Goal: Task Accomplishment & Management: Manage account settings

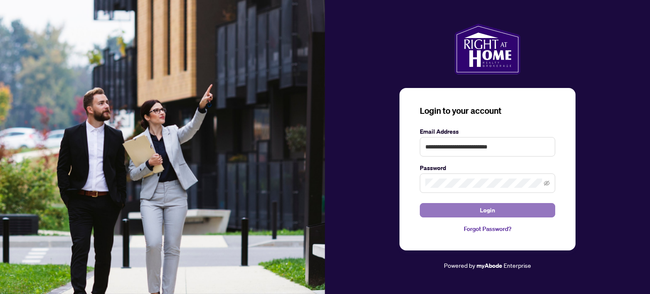
click at [491, 211] on span "Login" at bounding box center [487, 210] width 15 height 14
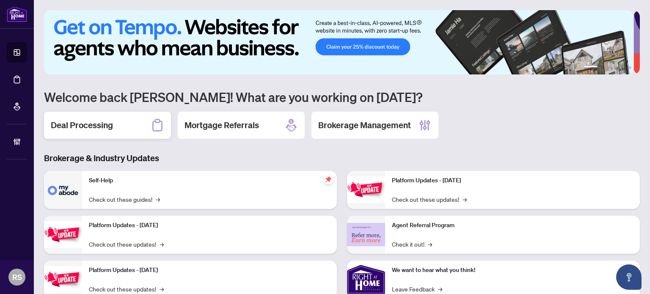
click at [80, 128] on h2 "Deal Processing" at bounding box center [82, 125] width 62 height 12
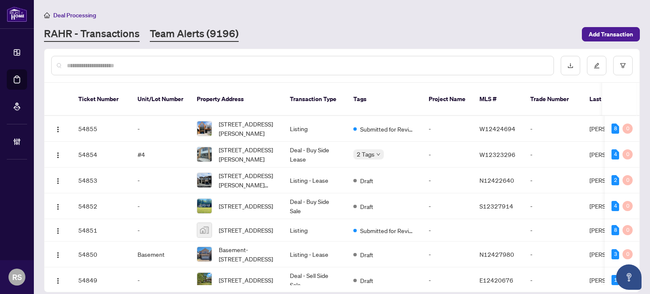
click at [203, 36] on link "Team Alerts (9196)" at bounding box center [194, 34] width 89 height 15
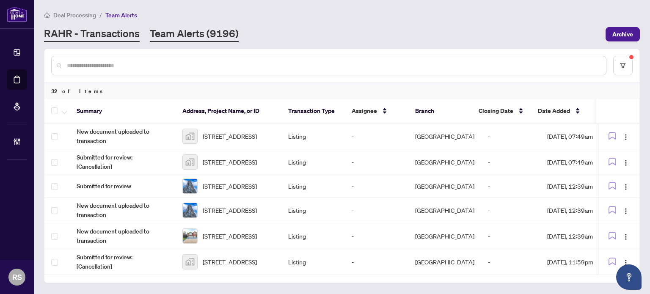
click at [88, 36] on link "RAHR - Transactions" at bounding box center [92, 34] width 96 height 15
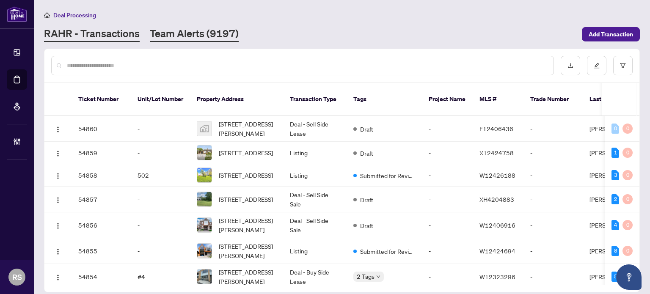
click at [193, 32] on link "Team Alerts (9197)" at bounding box center [194, 34] width 89 height 15
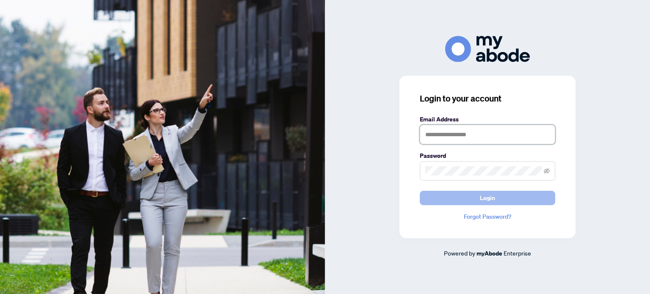
type input "**********"
click at [490, 197] on span "Login" at bounding box center [487, 198] width 15 height 14
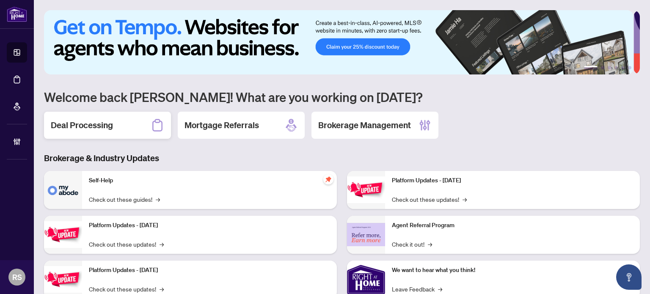
click at [84, 125] on h2 "Deal Processing" at bounding box center [82, 125] width 62 height 12
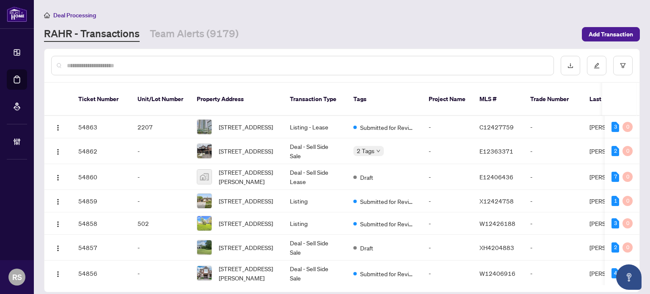
click at [162, 47] on main "Deal Processing RAHR - Transactions Team Alerts (9179) Add Transaction Ticket N…" at bounding box center [342, 147] width 616 height 294
click at [163, 40] on link "Team Alerts (9179)" at bounding box center [194, 34] width 89 height 15
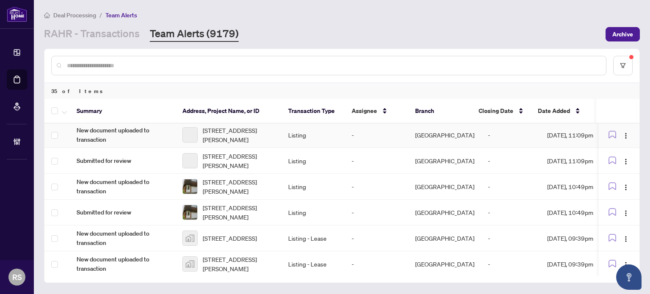
scroll to position [364, 0]
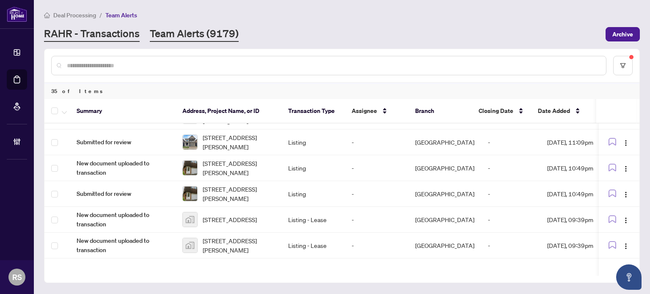
click at [82, 35] on link "RAHR - Transactions" at bounding box center [92, 34] width 96 height 15
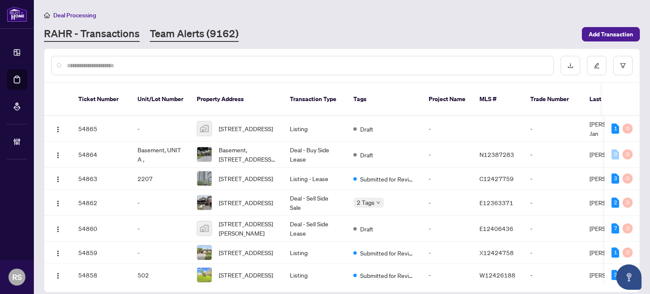
click at [178, 38] on link "Team Alerts (9162)" at bounding box center [194, 34] width 89 height 15
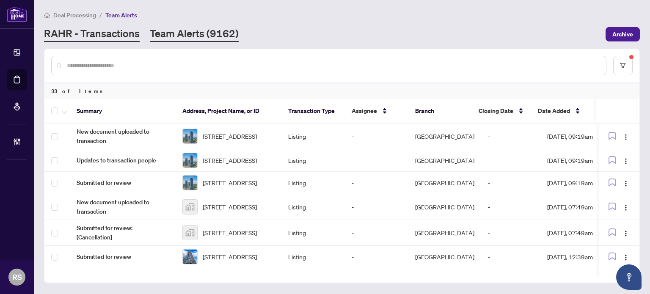
click at [107, 31] on link "RAHR - Transactions" at bounding box center [92, 34] width 96 height 15
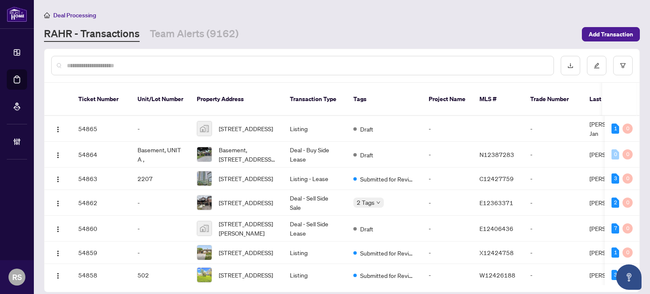
click at [98, 65] on input "text" at bounding box center [307, 65] width 480 height 9
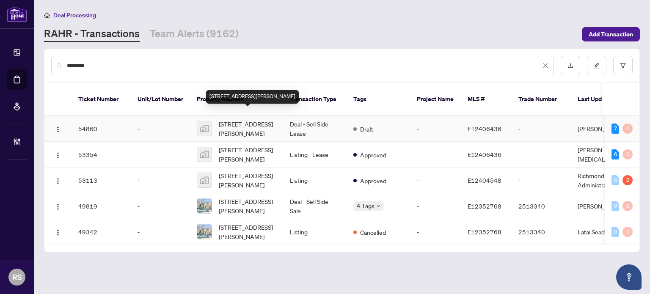
type input "********"
click at [233, 119] on span "[STREET_ADDRESS][PERSON_NAME]" at bounding box center [248, 128] width 58 height 19
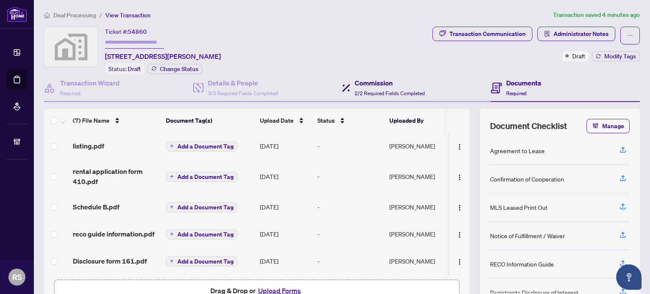
click at [372, 87] on div "Commission 2/2 Required Fields Completed" at bounding box center [389, 88] width 70 height 20
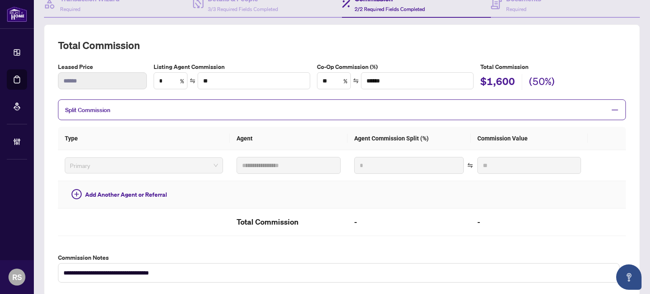
scroll to position [42, 0]
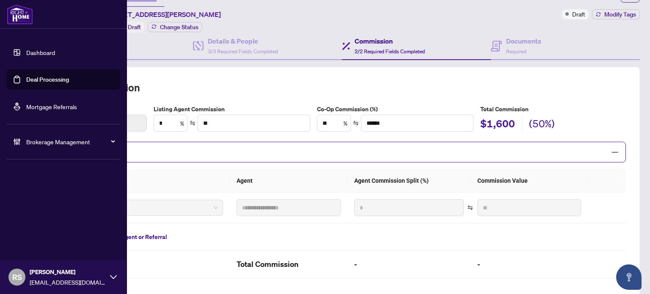
click at [30, 49] on link "Dashboard" at bounding box center [40, 53] width 29 height 8
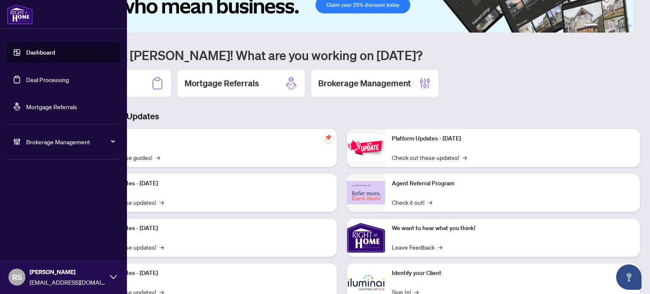
click at [37, 54] on link "Dashboard" at bounding box center [40, 53] width 29 height 8
click at [38, 54] on link "Dashboard" at bounding box center [40, 53] width 29 height 8
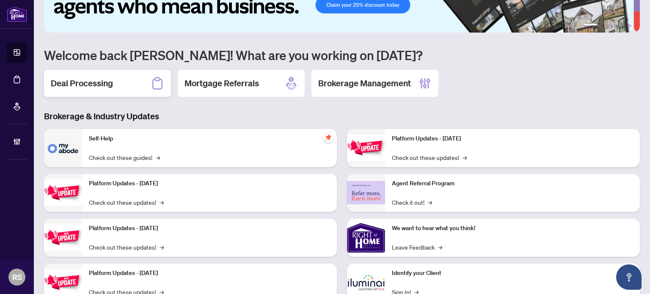
click at [91, 83] on h2 "Deal Processing" at bounding box center [82, 83] width 62 height 12
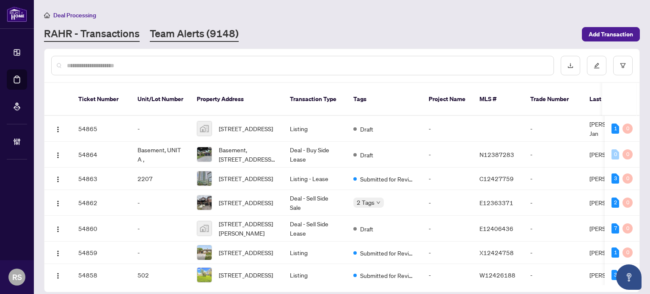
click at [165, 27] on link "Team Alerts (9148)" at bounding box center [194, 34] width 89 height 15
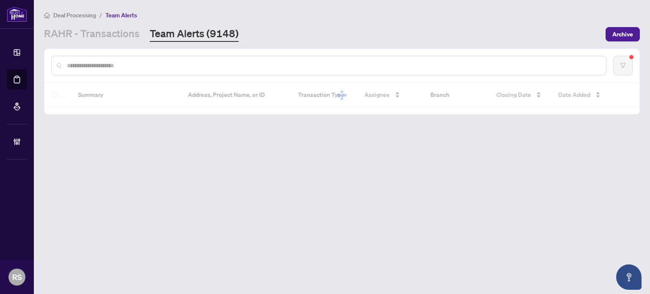
click at [166, 35] on link "Team Alerts (9148)" at bounding box center [194, 34] width 89 height 15
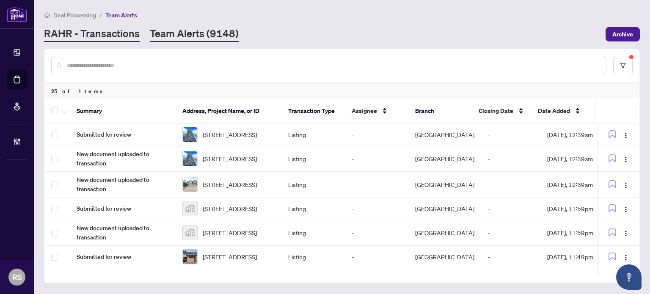
click at [100, 33] on link "RAHR - Transactions" at bounding box center [92, 34] width 96 height 15
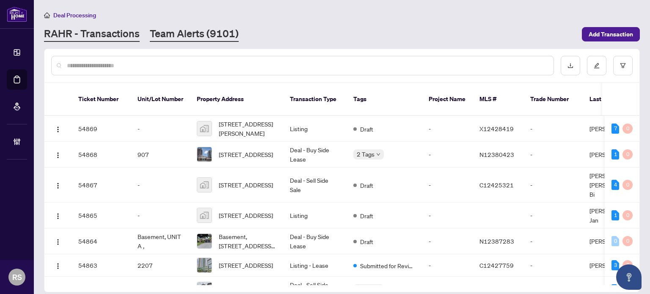
click at [170, 34] on link "Team Alerts (9101)" at bounding box center [194, 34] width 89 height 15
